Goal: Find specific page/section: Find specific page/section

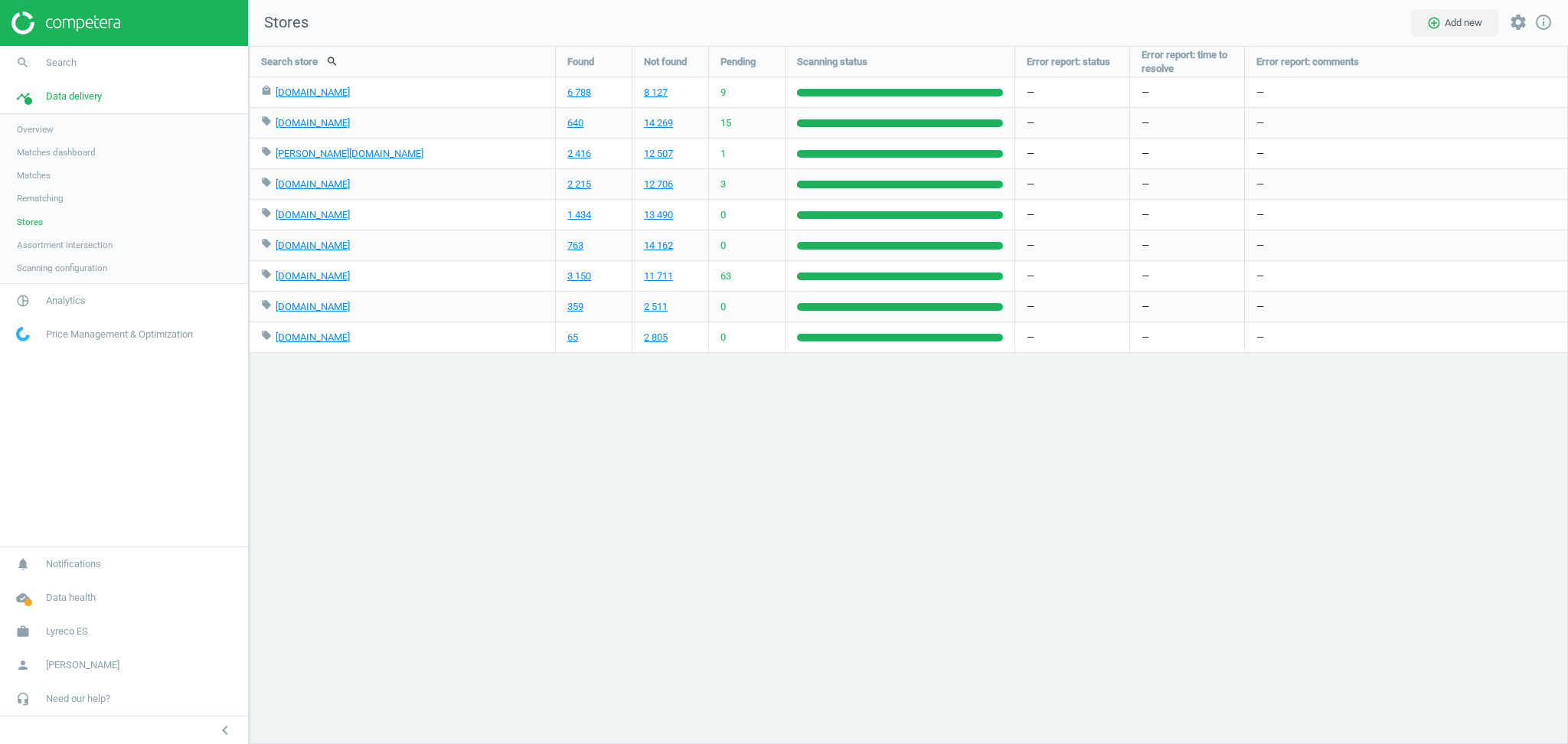
scroll to position [729, 1351]
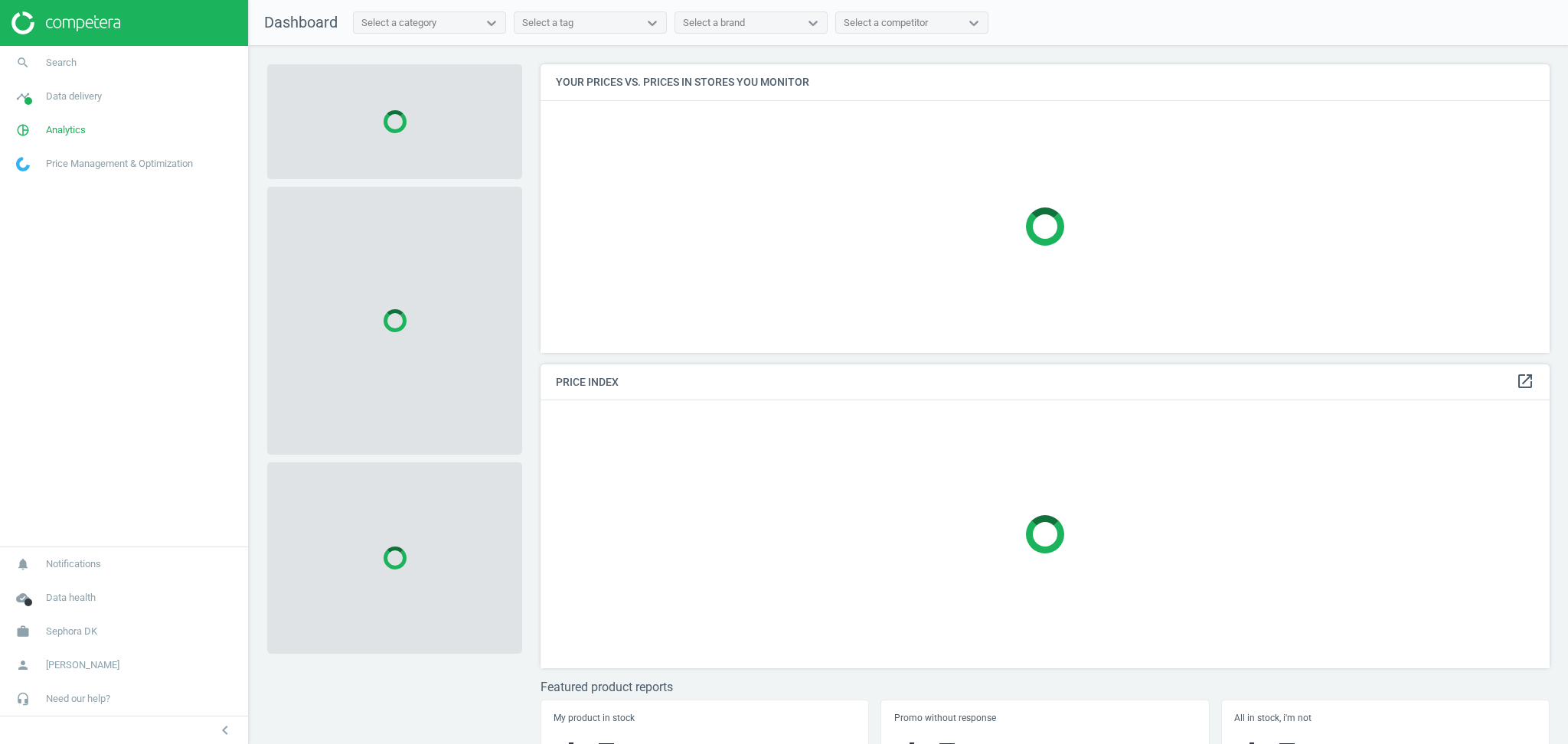
scroll to position [320, 1025]
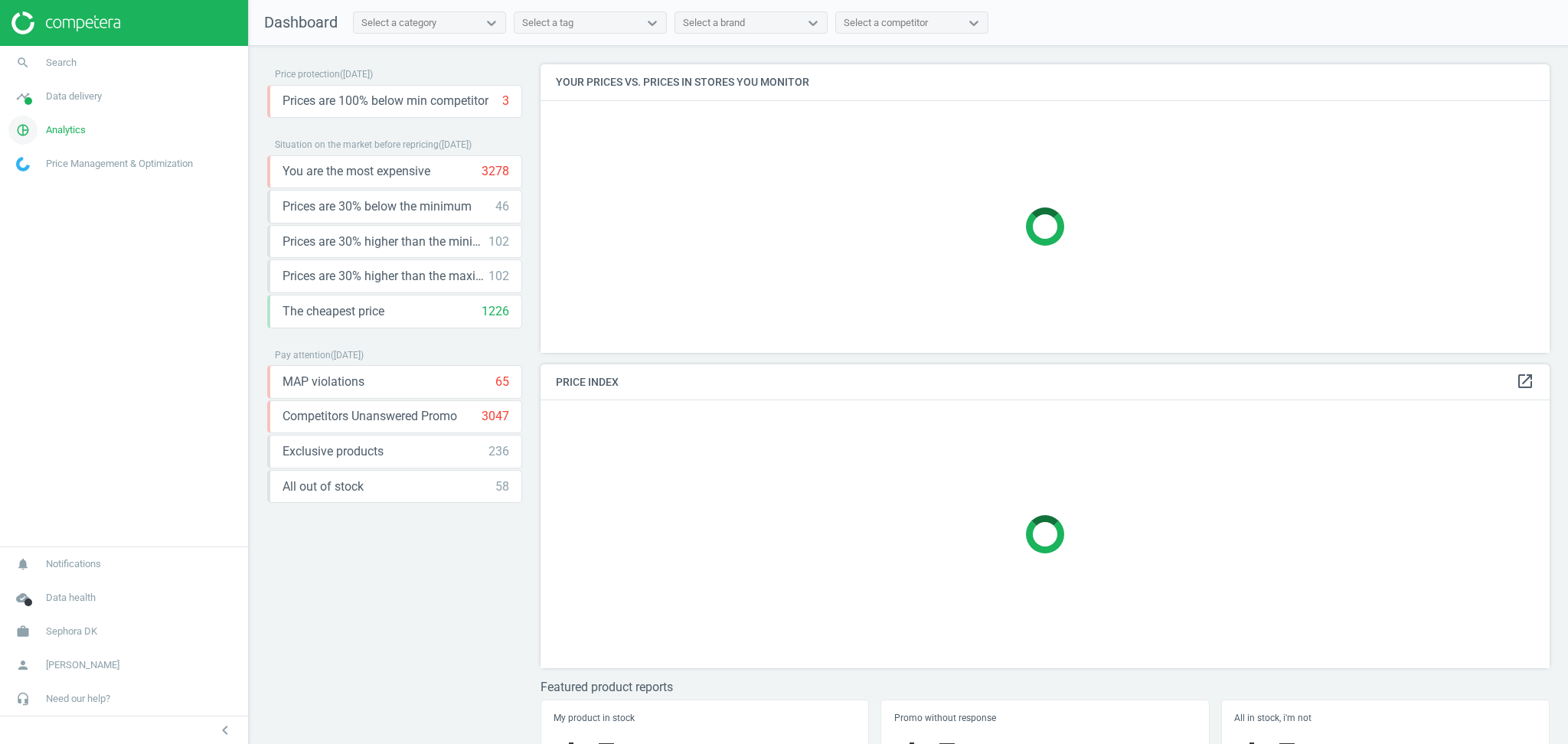
click at [78, 132] on span "Analytics" at bounding box center [65, 129] width 40 height 14
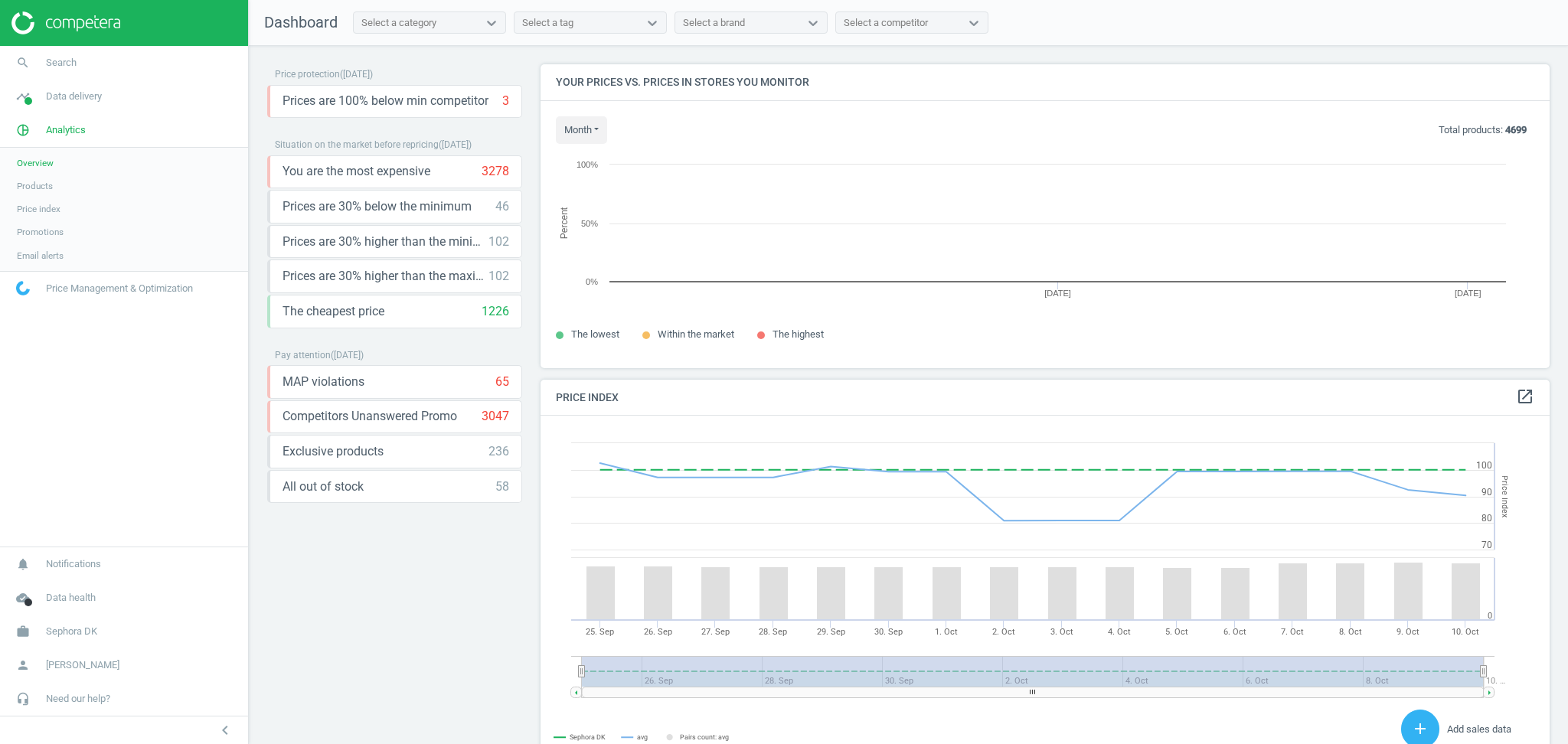
scroll to position [383, 1025]
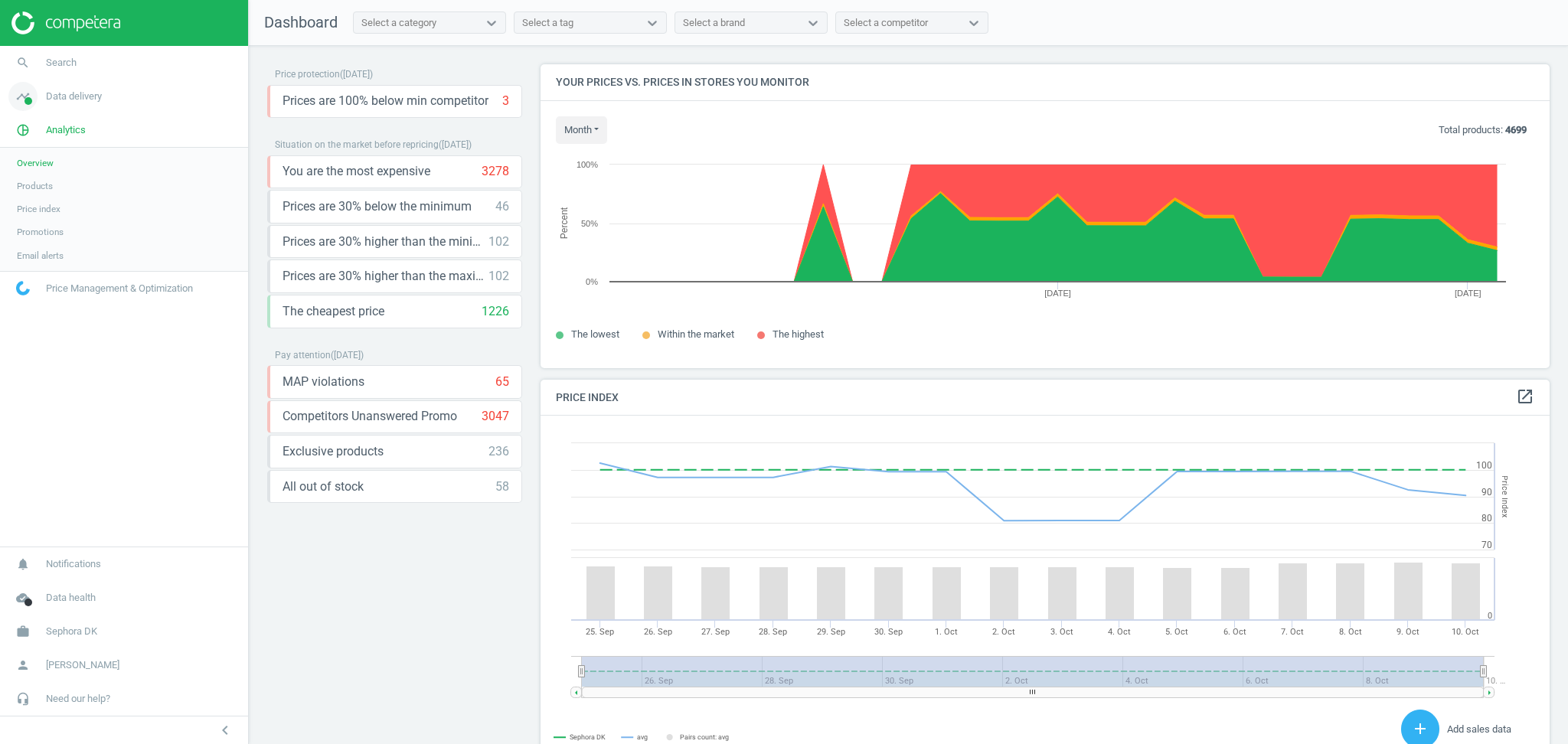
click at [90, 95] on span "Data delivery" at bounding box center [73, 96] width 56 height 14
click at [27, 224] on span "Stores" at bounding box center [30, 221] width 26 height 12
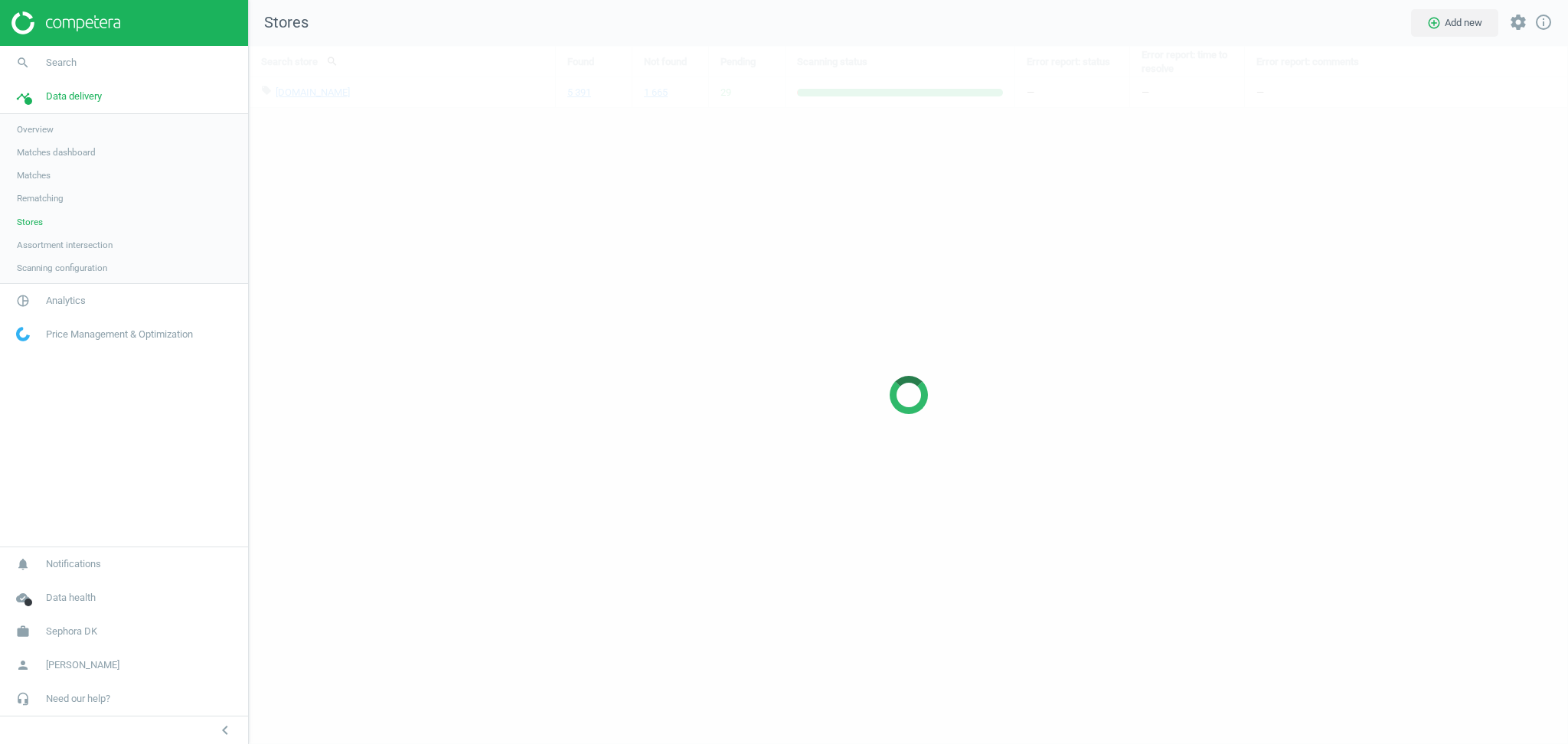
scroll to position [729, 1351]
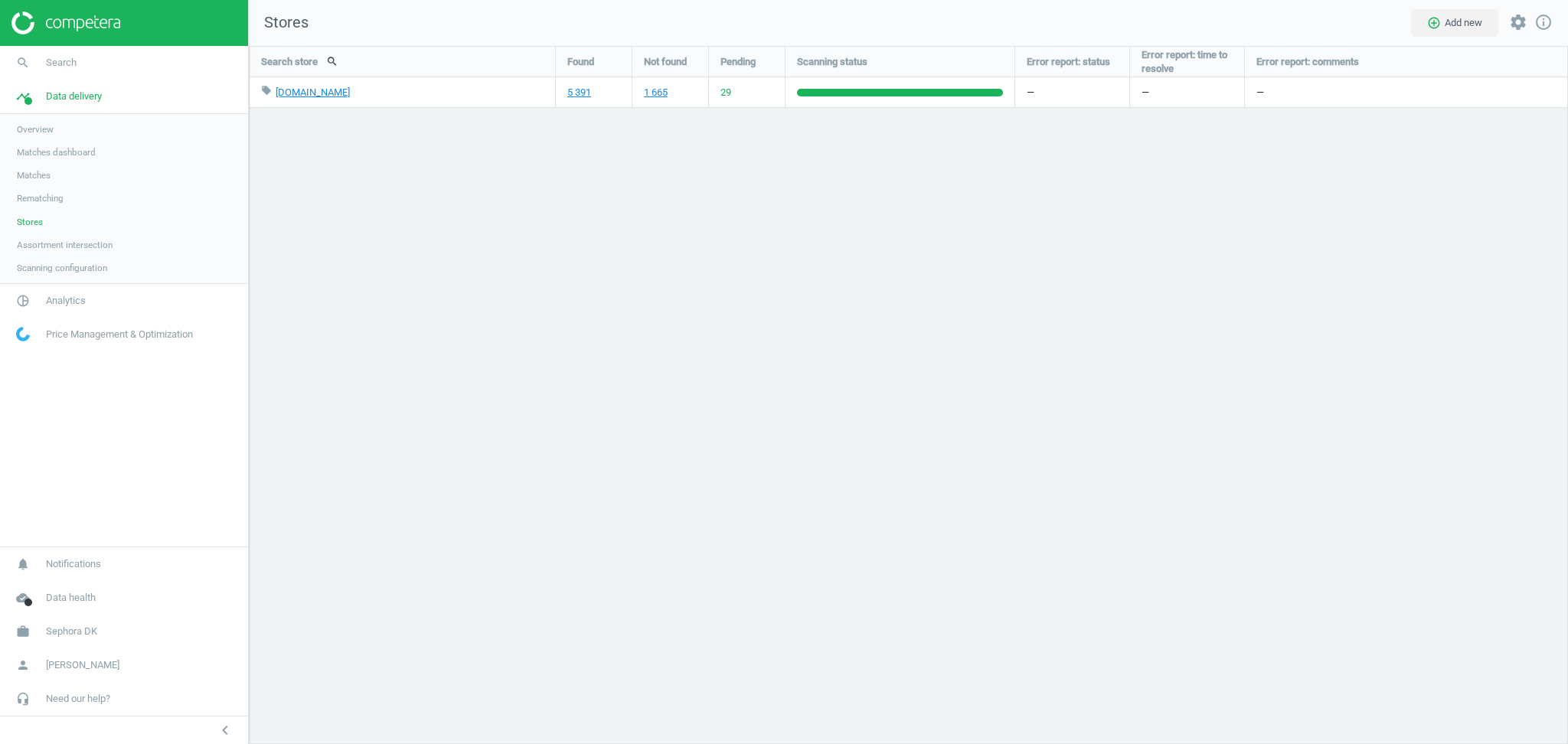
click at [817, 442] on div "Search store search Found Not found Pending Scanning status Error report: statu…" at bounding box center [909, 394] width 1320 height 698
